Goal: Task Accomplishment & Management: Manage account settings

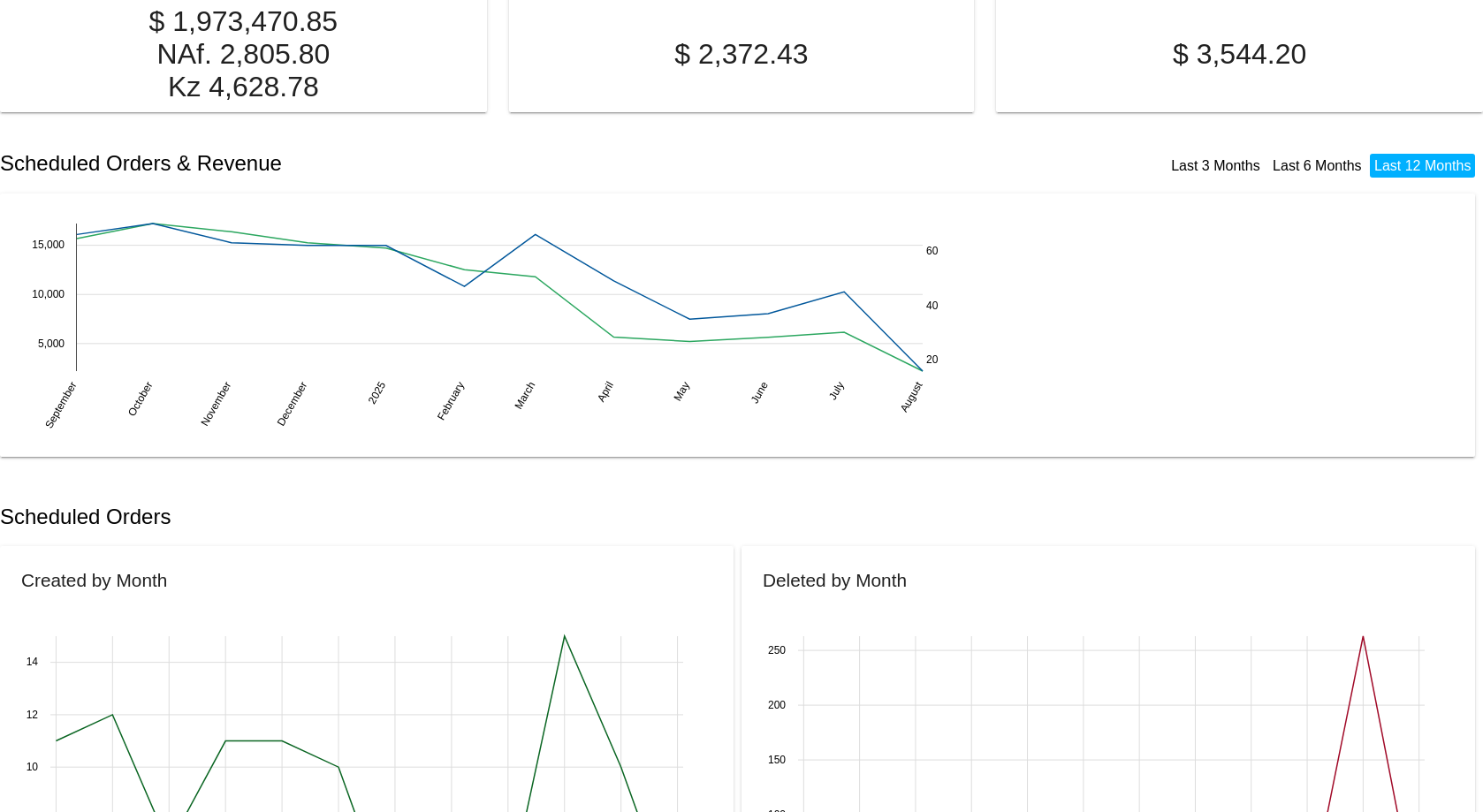
scroll to position [354, 0]
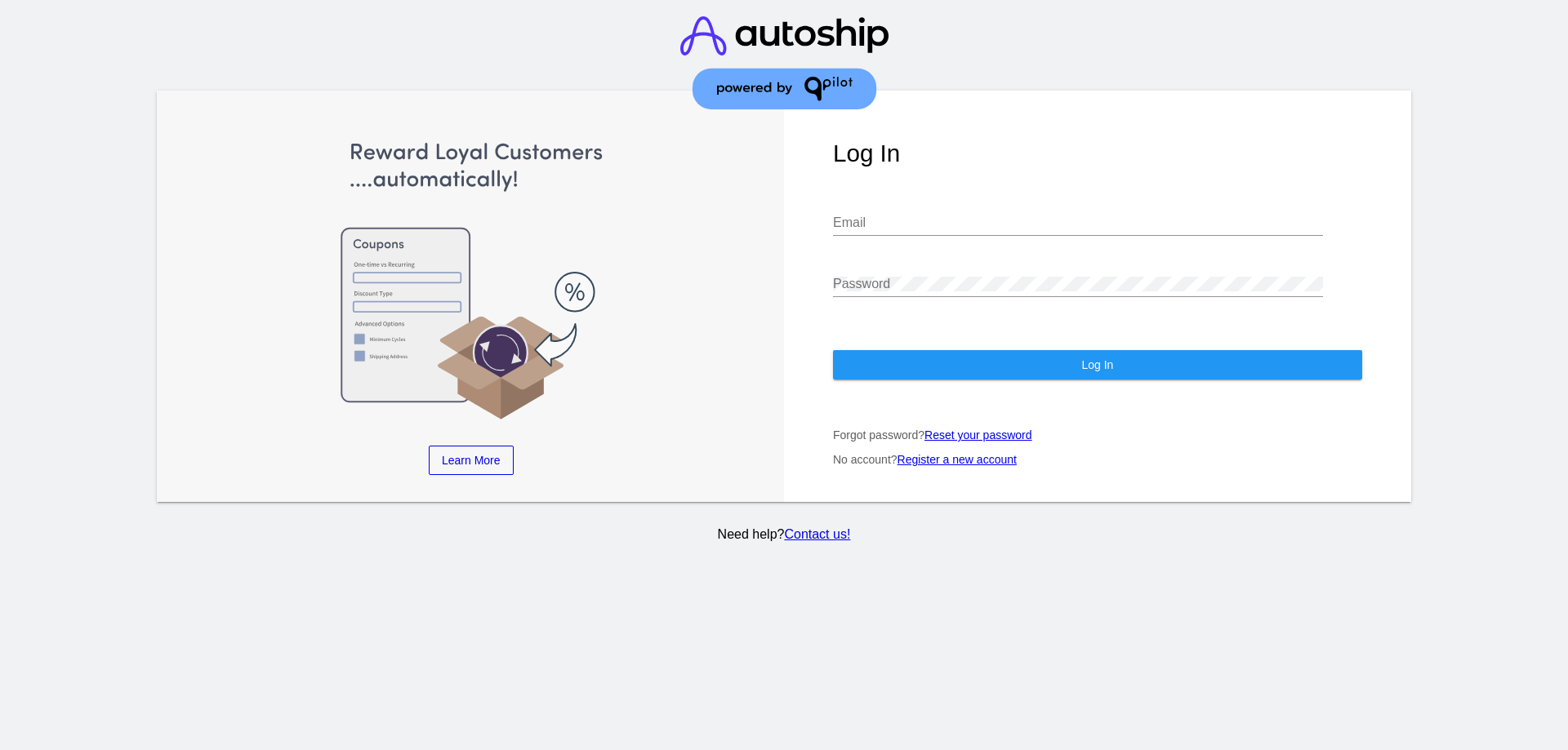
type input "ittech@cbdistributorsinc.com"
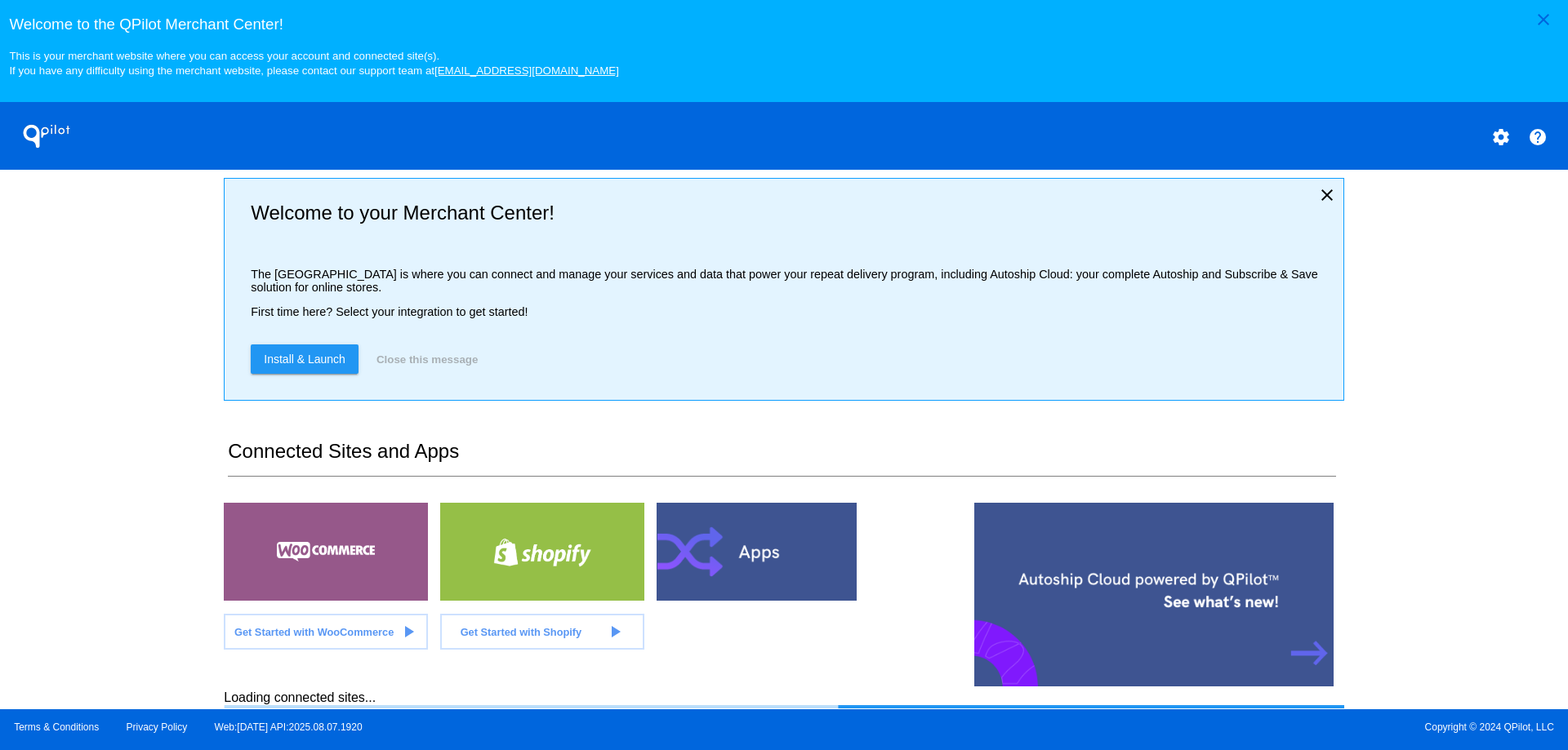
scroll to position [6, 0]
click at [1547, 13] on mat-icon "close" at bounding box center [1544, 19] width 19 height 19
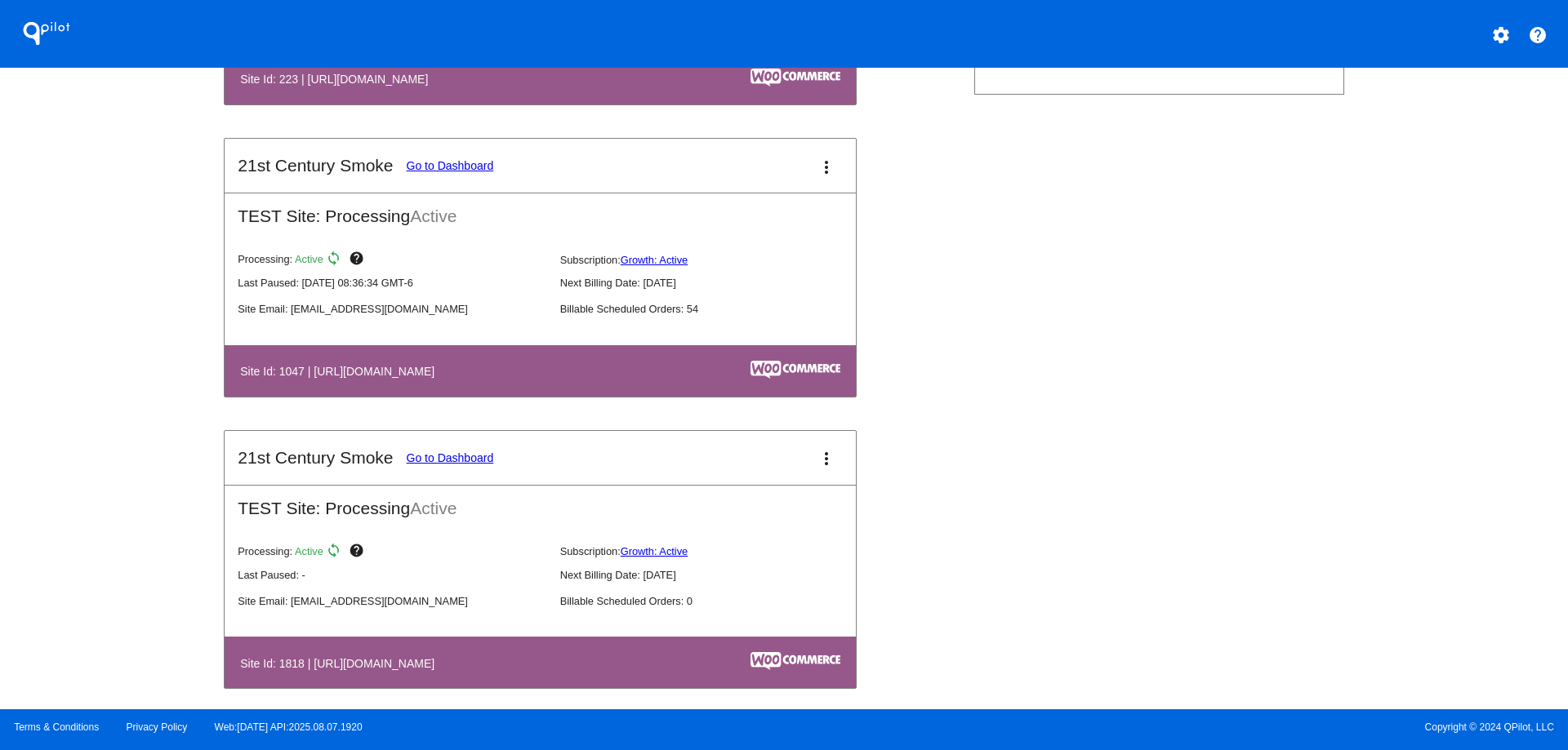
scroll to position [829, 0]
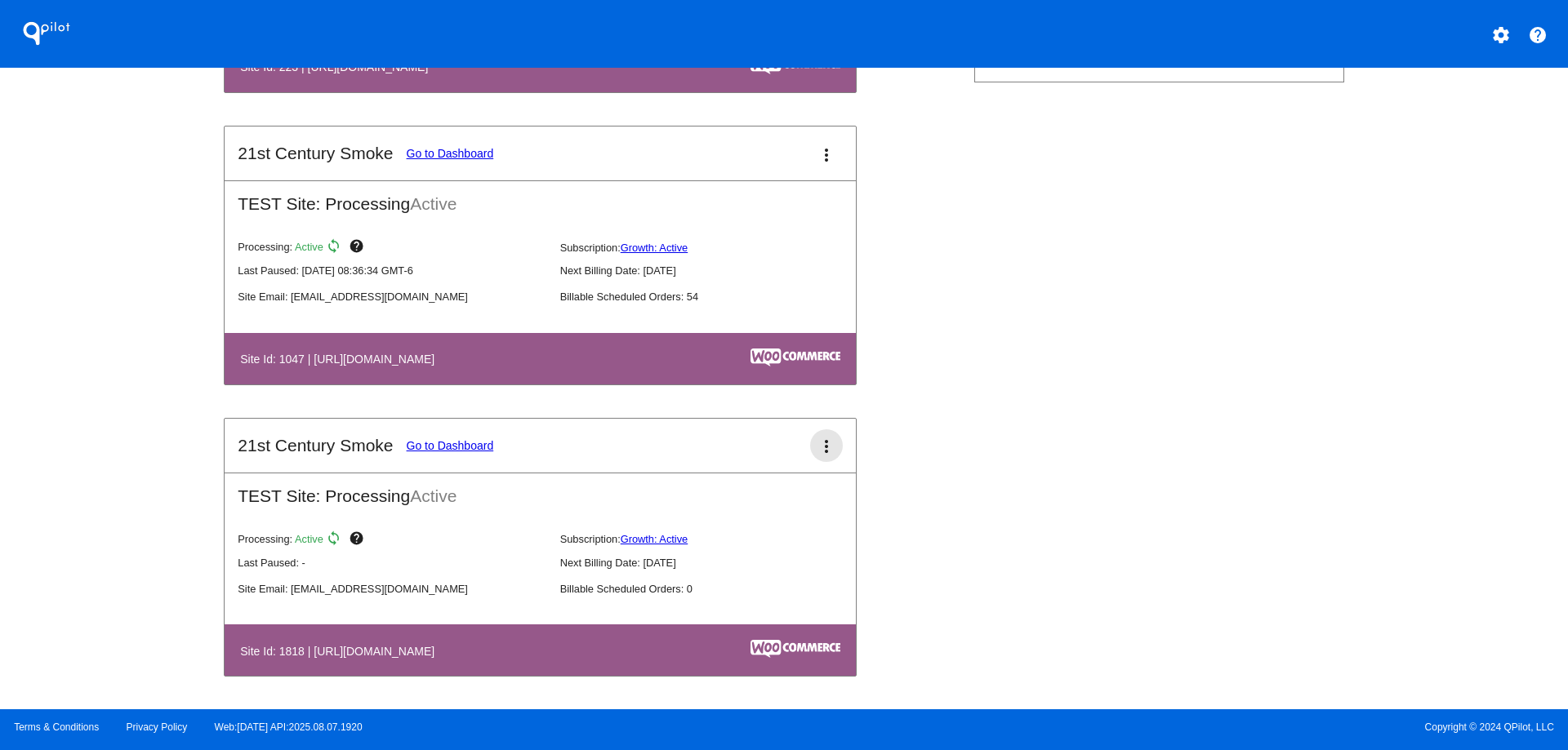
click at [824, 441] on mat-icon "more_vert" at bounding box center [826, 447] width 19 height 19
click at [777, 571] on span "delete site" at bounding box center [758, 573] width 52 height 13
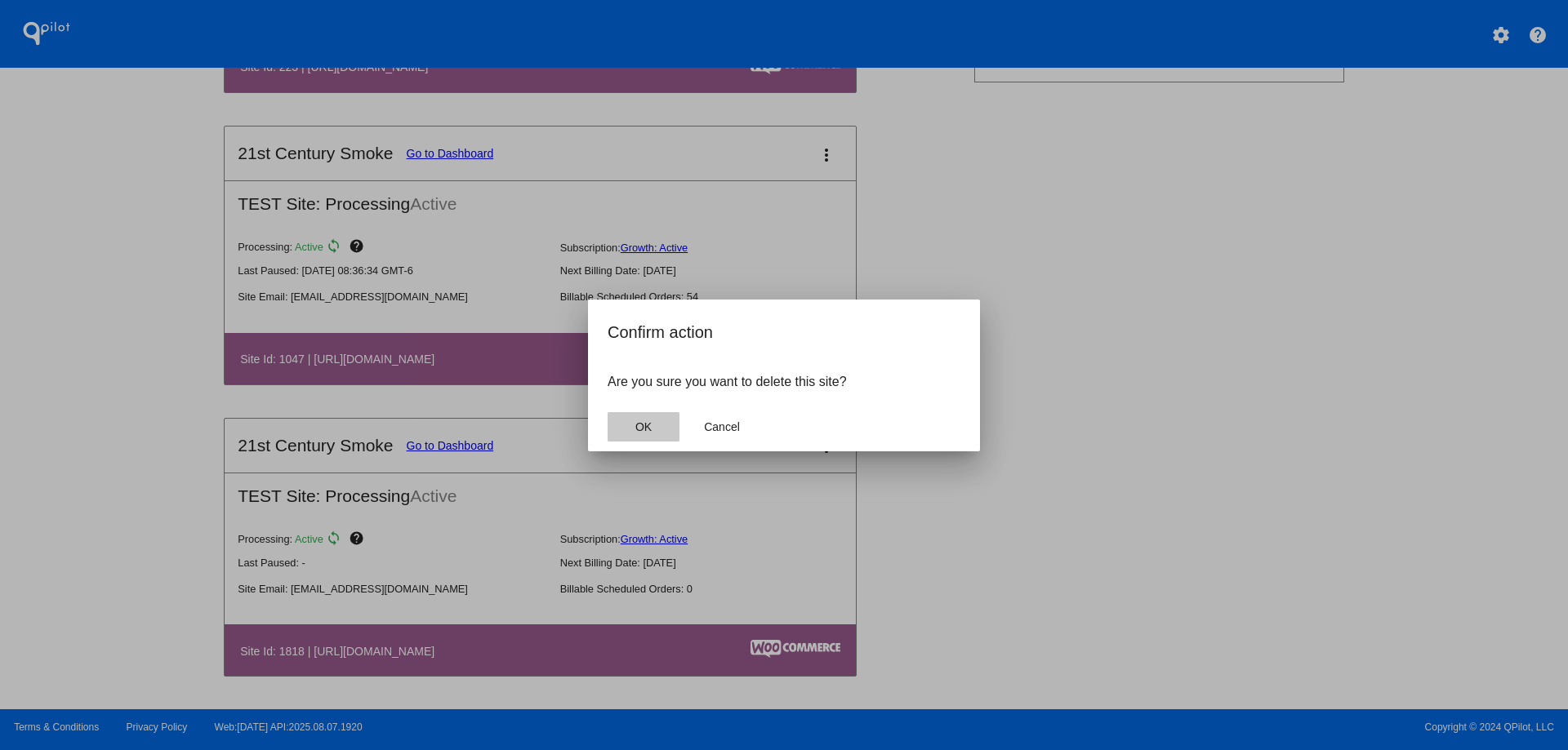
click at [646, 428] on span "OK" at bounding box center [644, 427] width 17 height 13
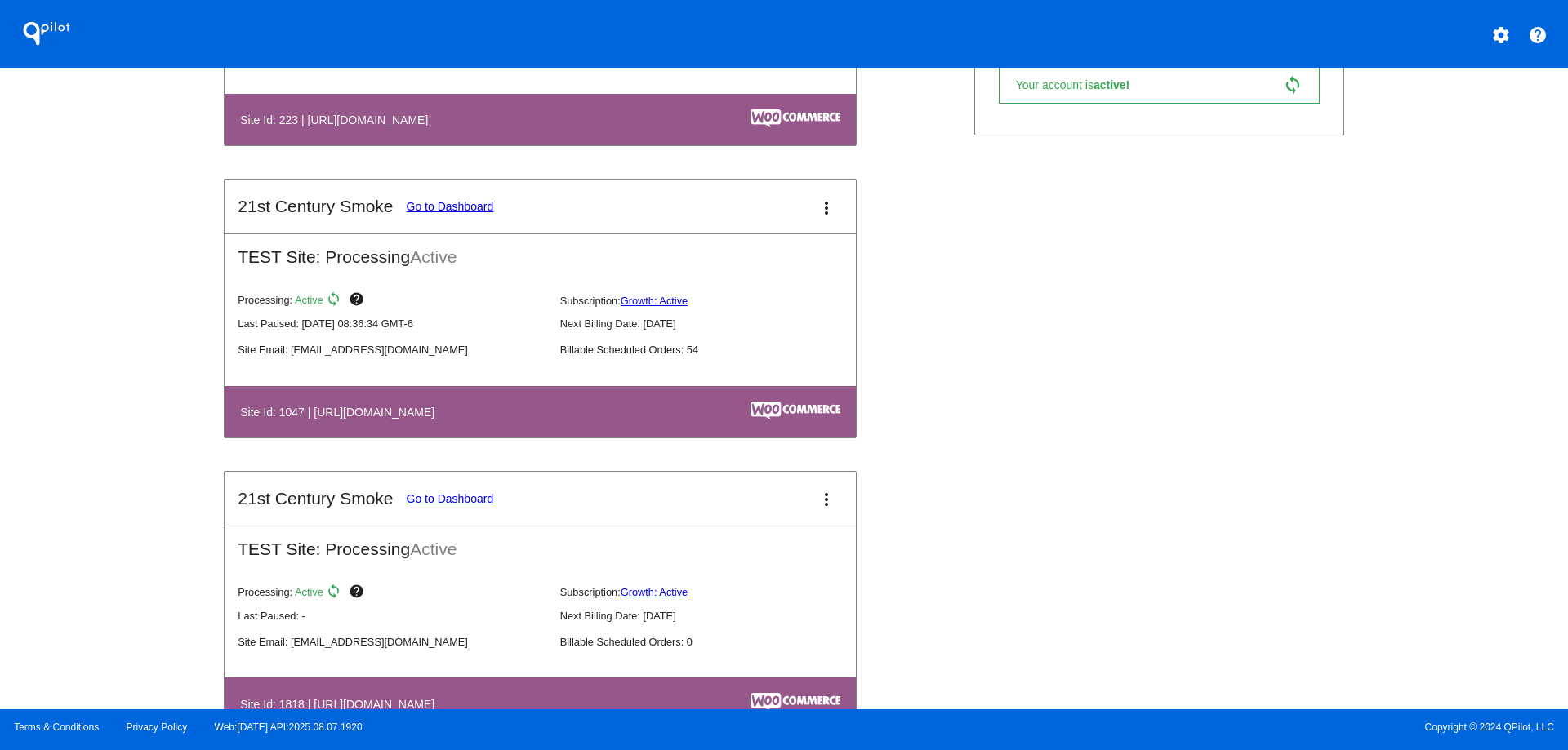
scroll to position [747, 0]
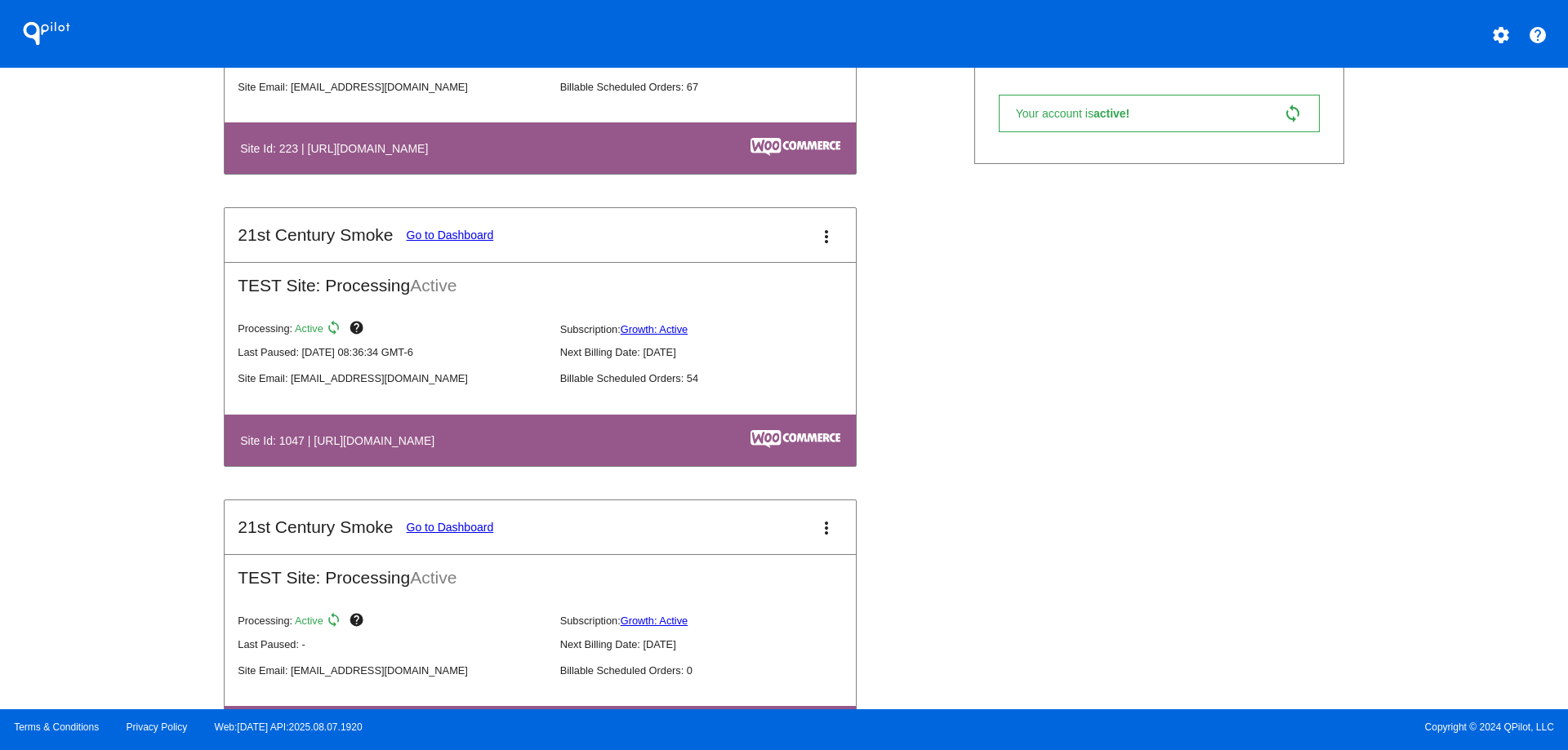
click at [817, 233] on mat-icon "more_vert" at bounding box center [826, 237] width 19 height 19
click at [798, 239] on link "view_list dashboard" at bounding box center [759, 245] width 152 height 39
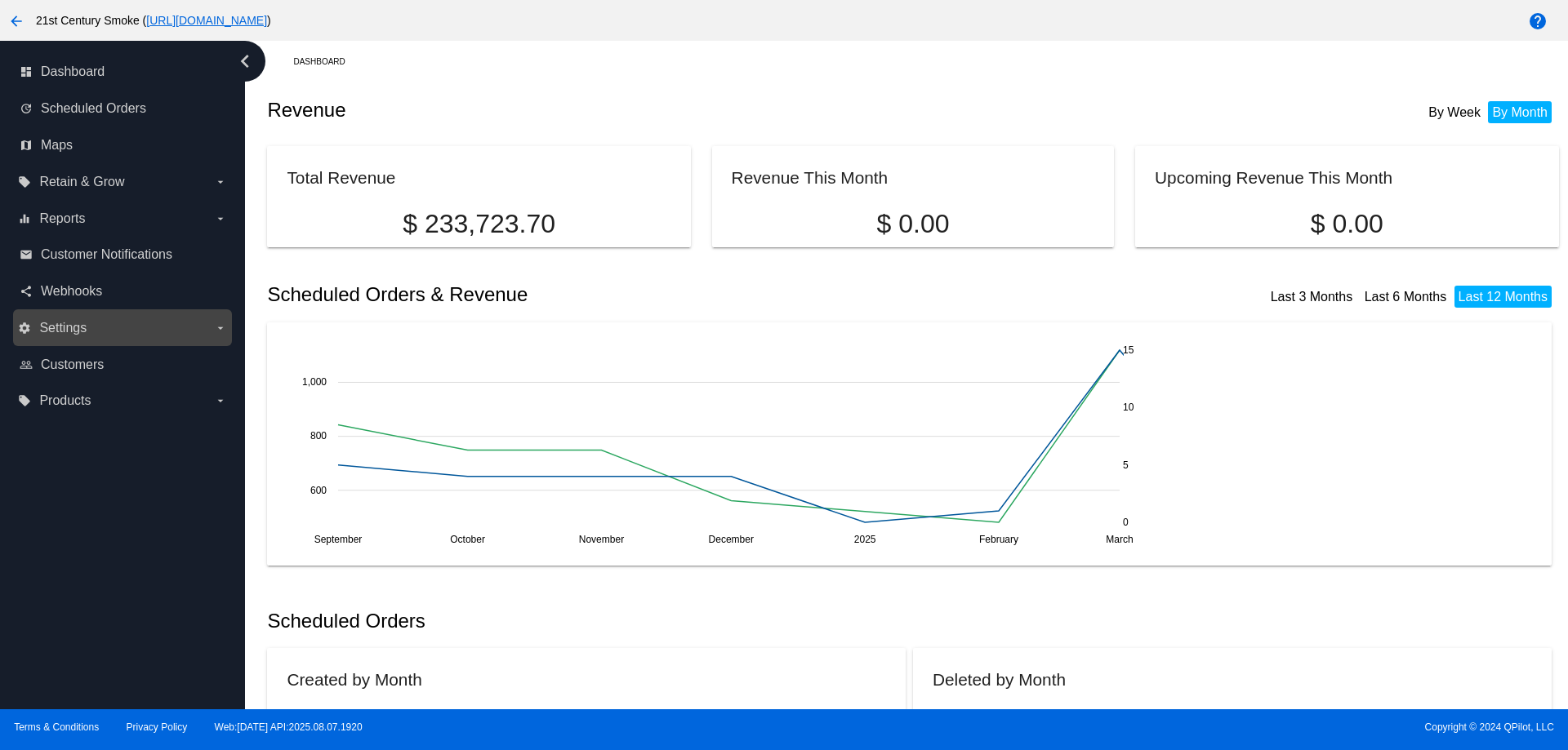
click at [65, 323] on span "Settings" at bounding box center [63, 328] width 47 height 15
click at [0, 0] on input "settings Settings arrow_drop_down" at bounding box center [0, 0] width 0 height 0
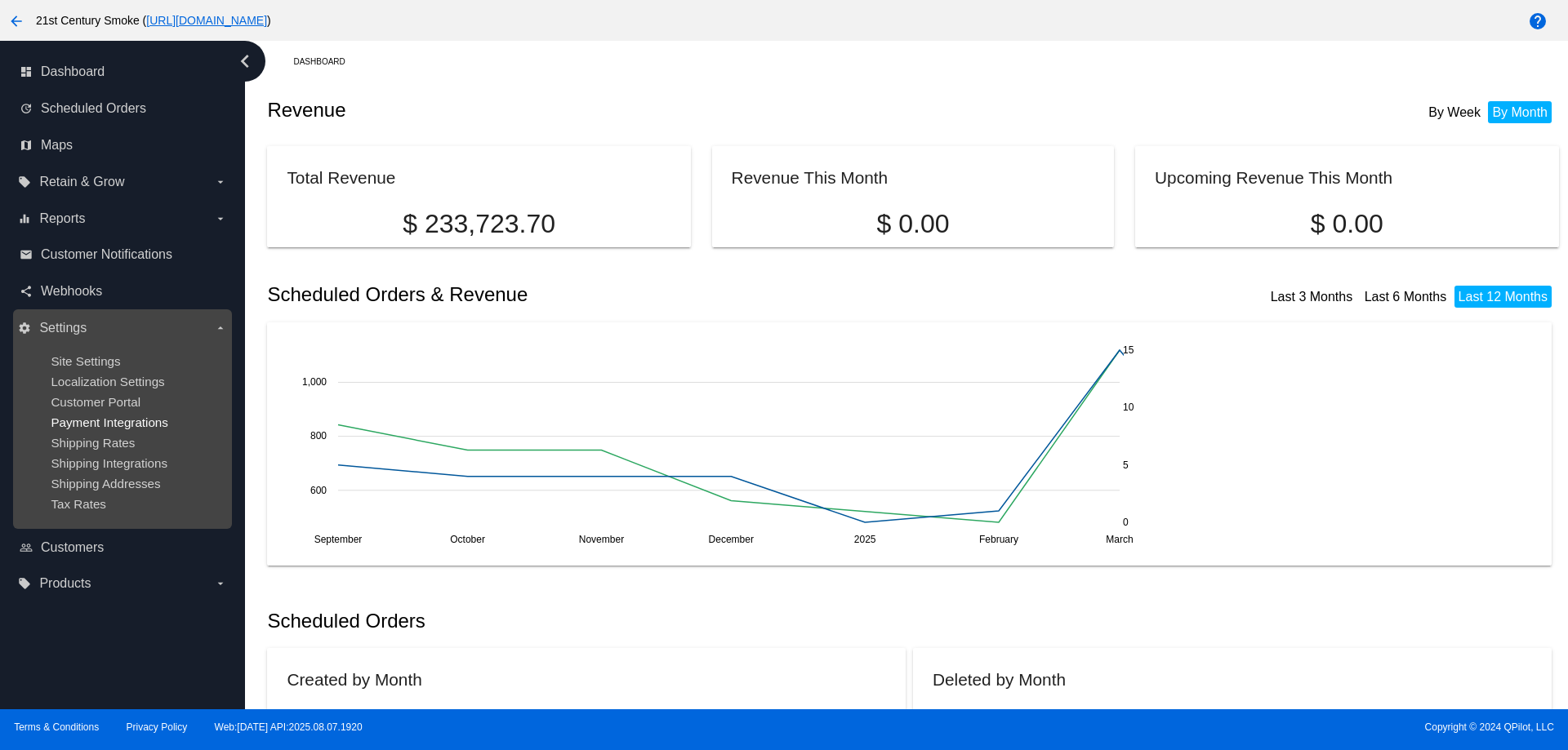
click at [126, 420] on span "Payment Integrations" at bounding box center [109, 422] width 117 height 14
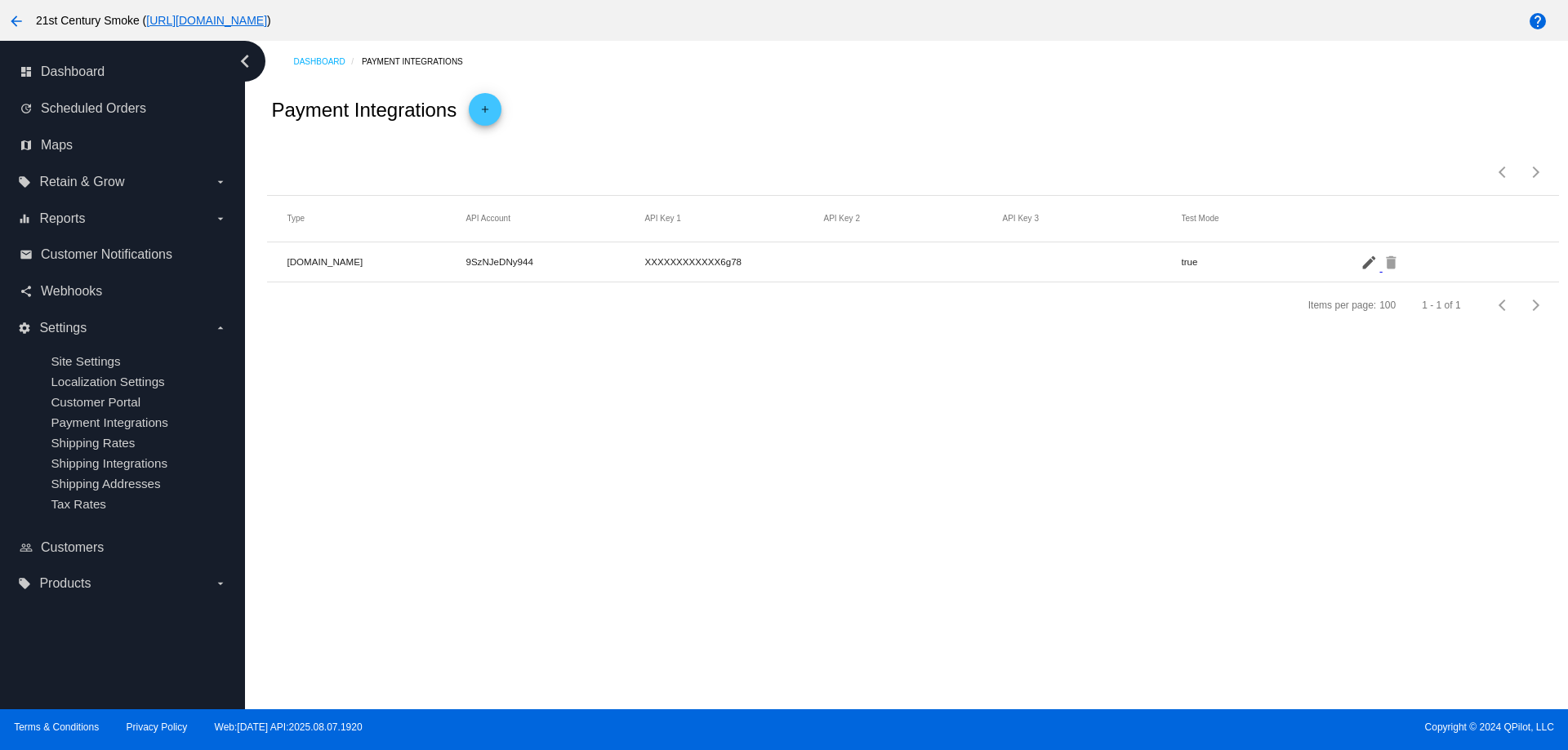
click at [1362, 261] on mat-icon "edit" at bounding box center [1370, 261] width 19 height 25
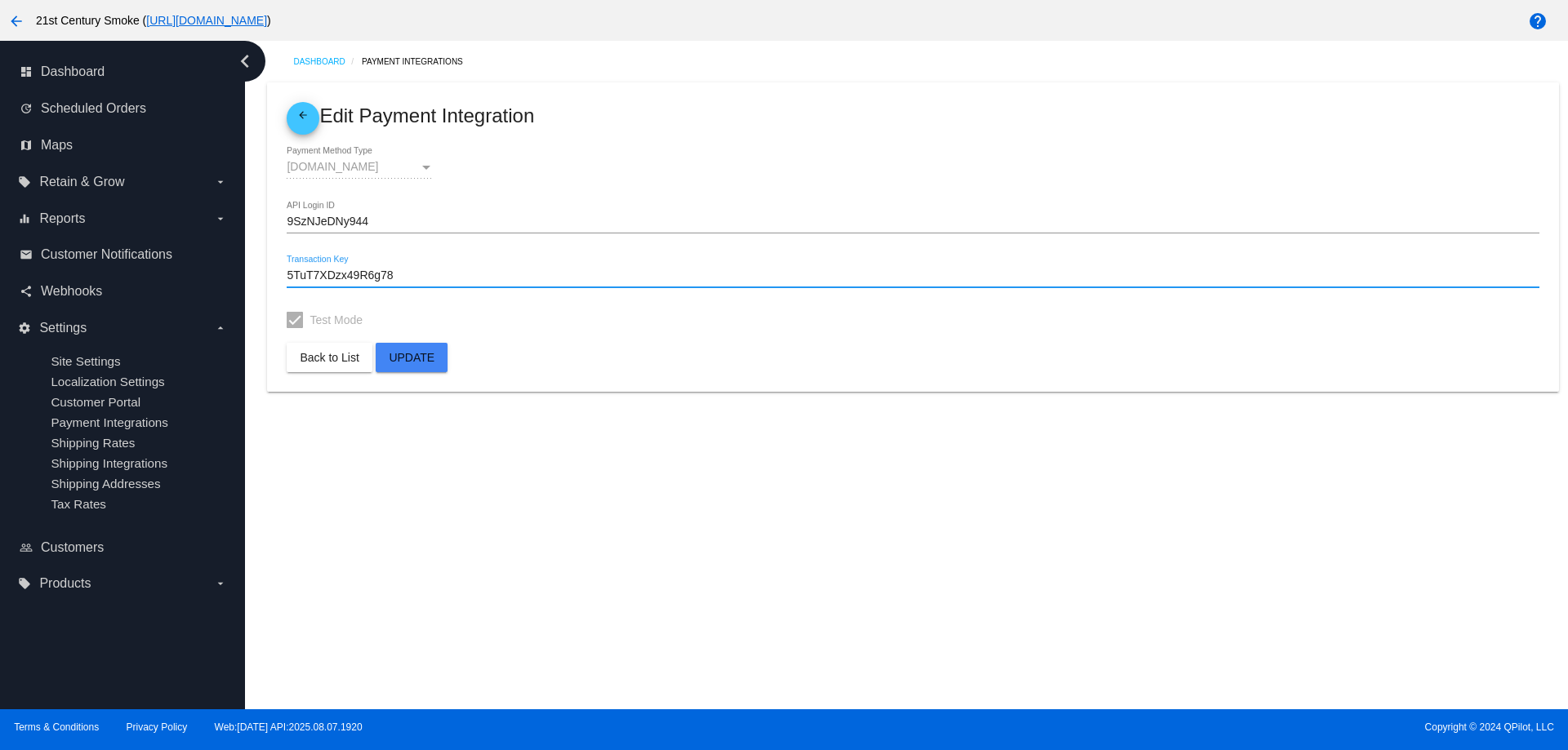
drag, startPoint x: 393, startPoint y: 271, endPoint x: 252, endPoint y: 269, distance: 141.0
click at [252, 269] on div "Dashboard Payment Integrations arrow_back Edit Payment Integration Authorize.Ne…" at bounding box center [906, 375] width 1323 height 669
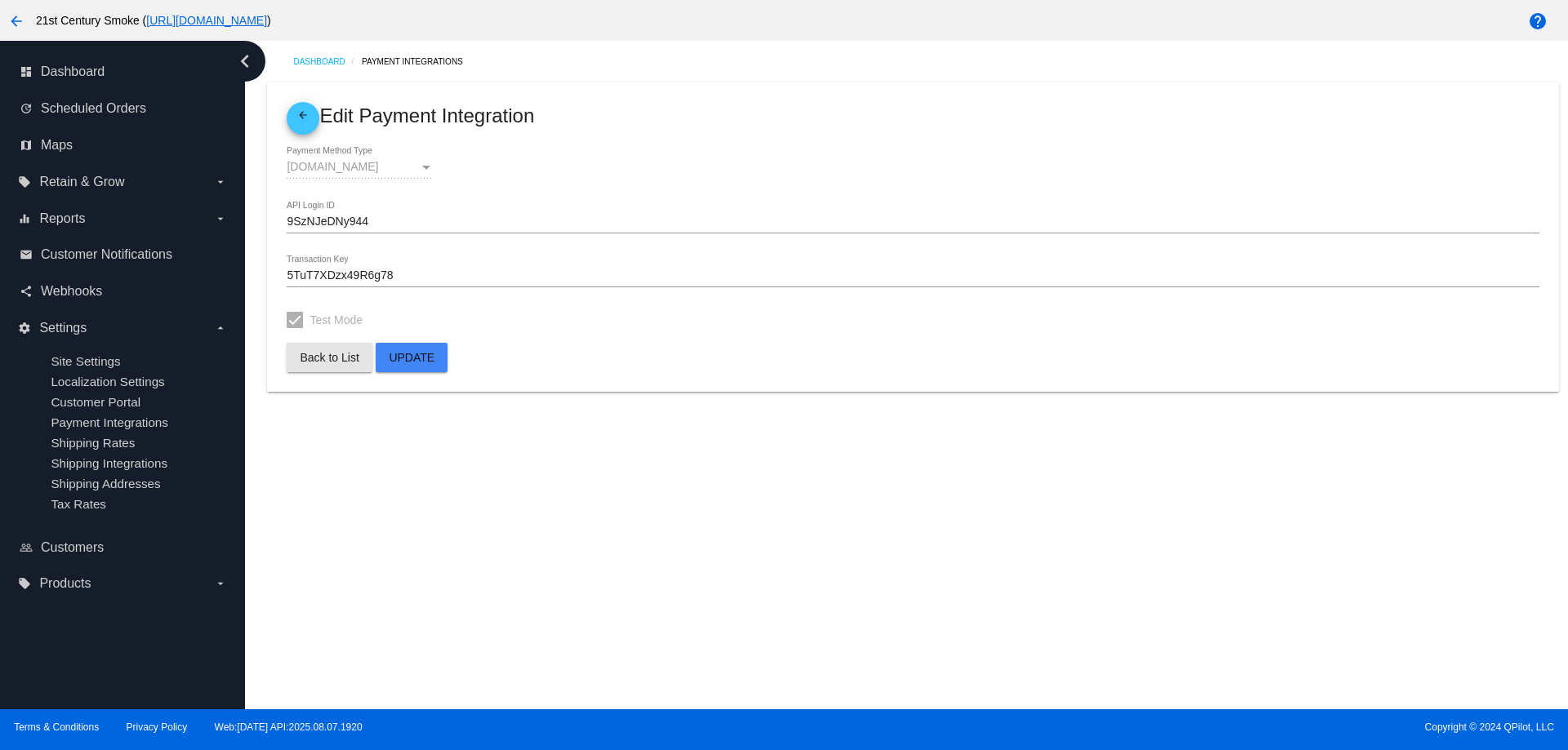
click at [323, 356] on span "Back to List" at bounding box center [329, 358] width 59 height 13
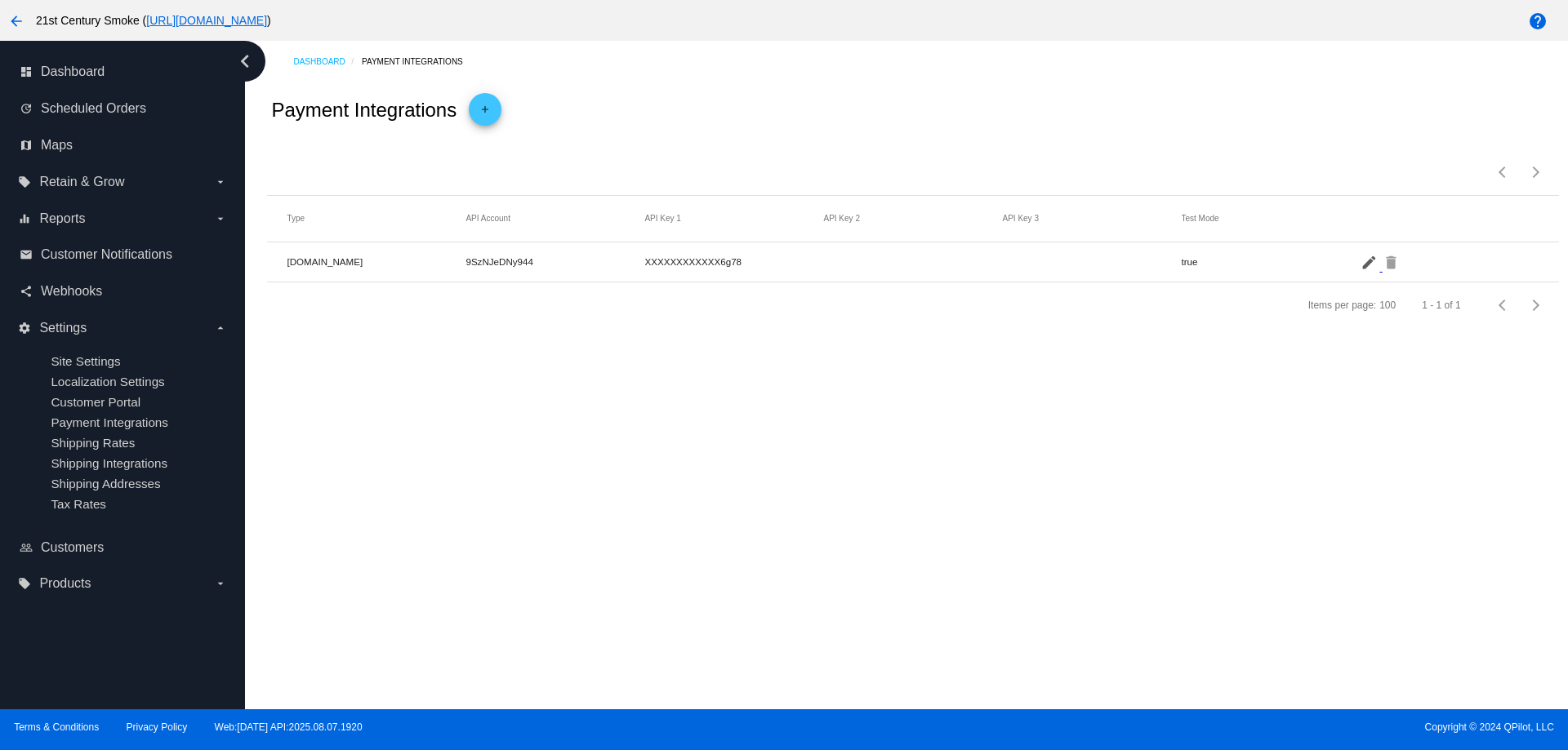
click at [1365, 260] on mat-icon "edit" at bounding box center [1370, 261] width 19 height 25
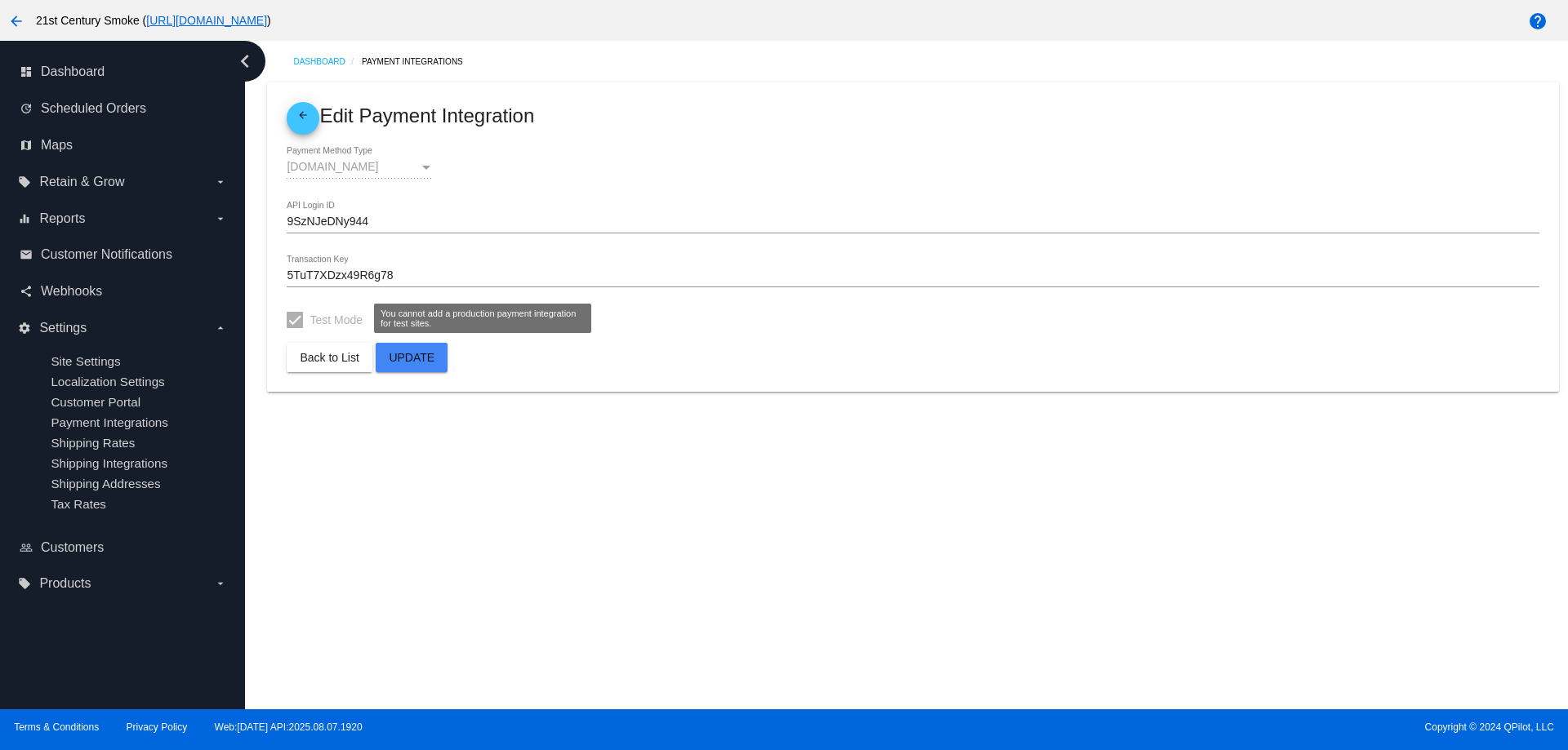
click at [296, 317] on div at bounding box center [295, 320] width 17 height 17
click at [297, 317] on div at bounding box center [295, 320] width 17 height 17
click at [406, 357] on span "Update" at bounding box center [412, 358] width 45 height 13
click at [298, 116] on mat-icon "arrow_back" at bounding box center [303, 119] width 19 height 19
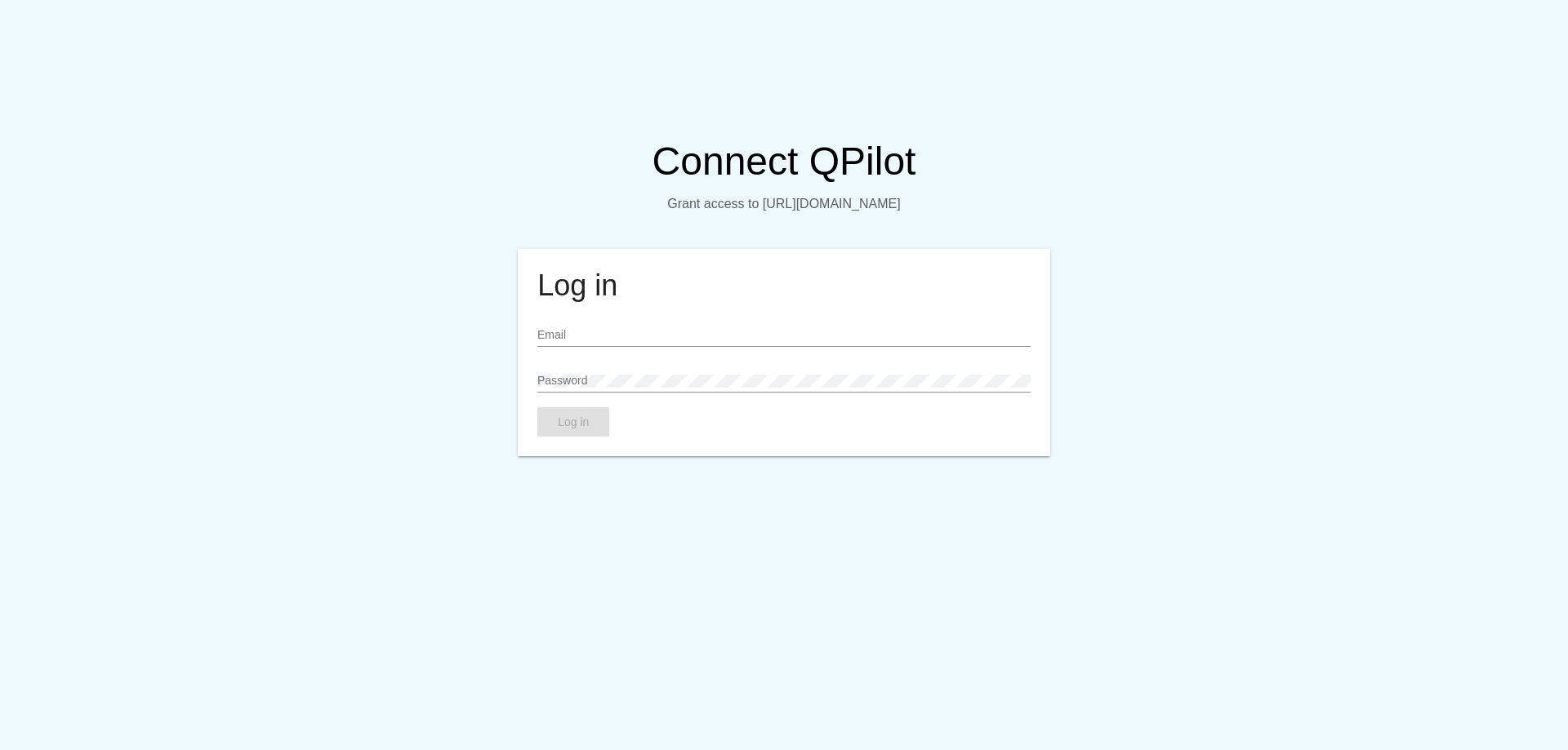
type input "[EMAIL_ADDRESS][DOMAIN_NAME]"
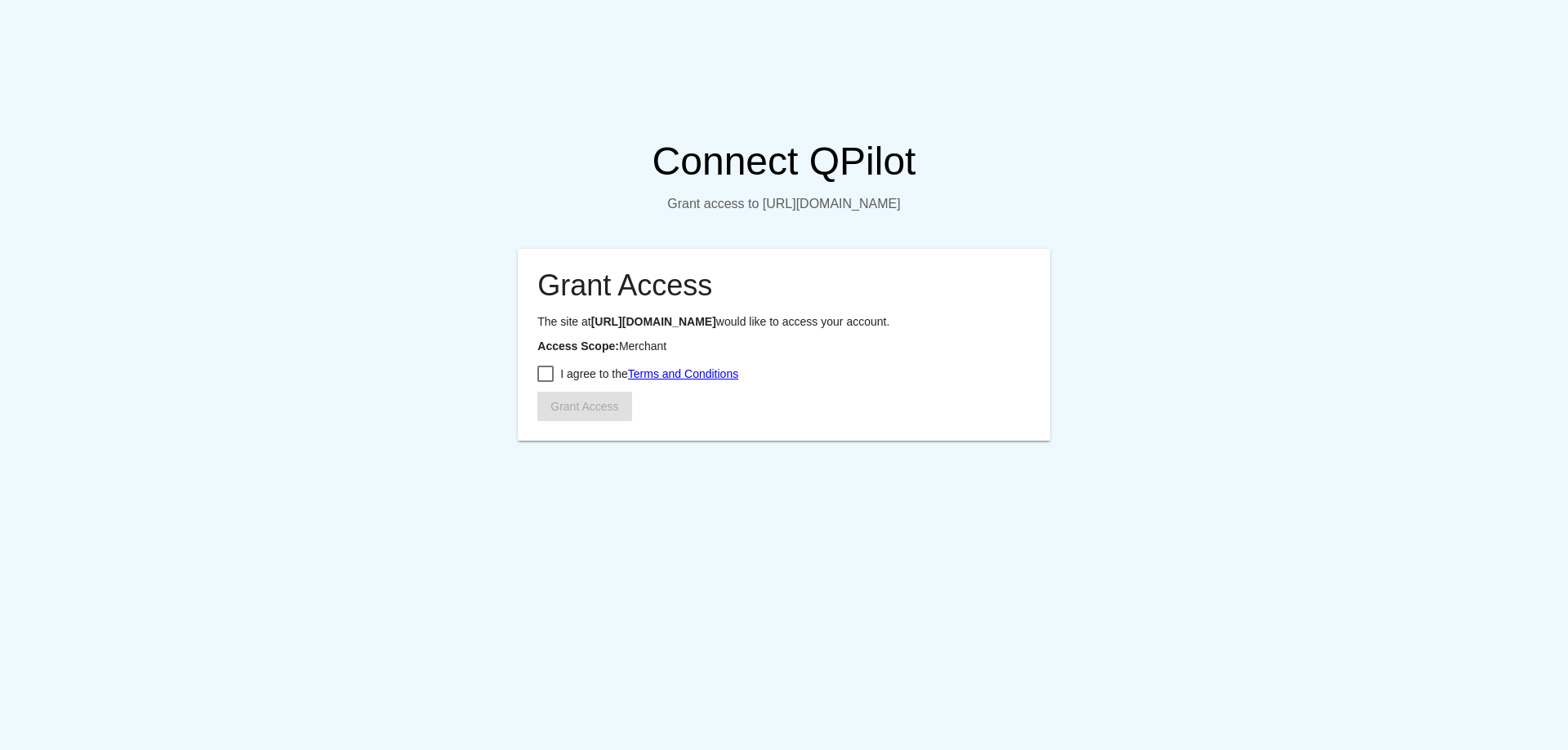
click at [549, 382] on div at bounding box center [546, 373] width 17 height 17
click at [546, 383] on input "I agree to the Terms and Conditions" at bounding box center [545, 382] width 1 height 1
checkbox input "true"
click at [585, 421] on button "Grant Access" at bounding box center [584, 406] width 94 height 30
